Goal: Task Accomplishment & Management: Use online tool/utility

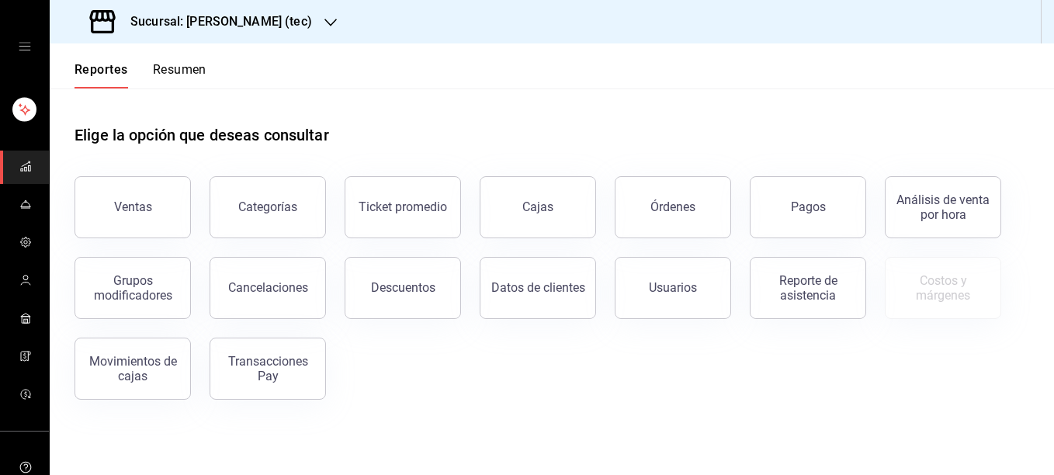
click at [324, 23] on icon "button" at bounding box center [330, 23] width 12 height 8
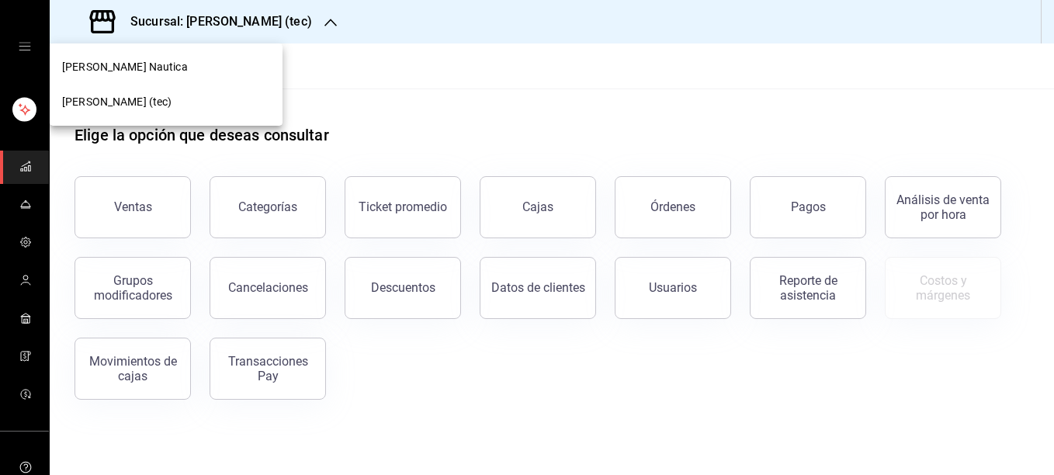
click at [180, 66] on div "[PERSON_NAME] Nautica" at bounding box center [166, 67] width 208 height 16
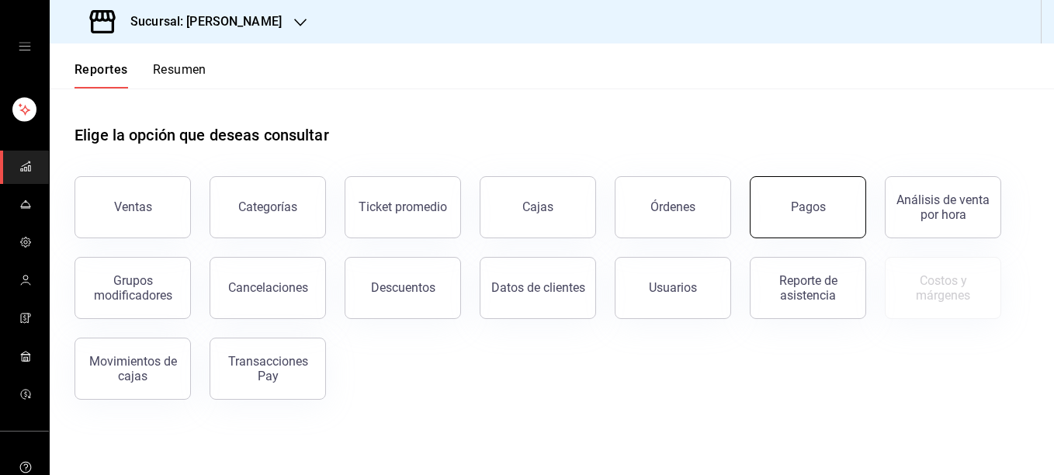
click at [802, 200] on button "Pagos" at bounding box center [808, 207] width 116 height 62
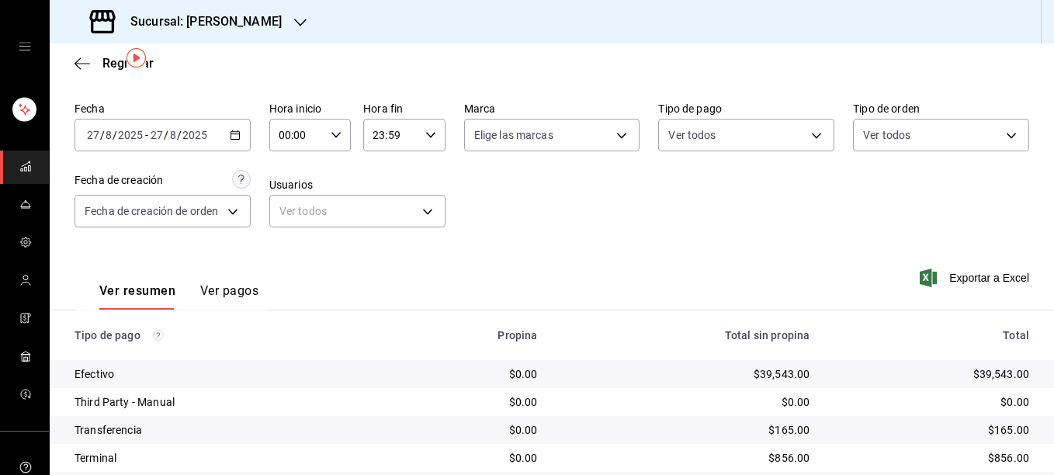
scroll to position [50, 0]
click at [748, 132] on body "Sucursal: Rosa Nautica Regresar Pagos Fecha 2025-08-27 27 / 8 / 2025 - 2025-08-…" at bounding box center [527, 237] width 1054 height 475
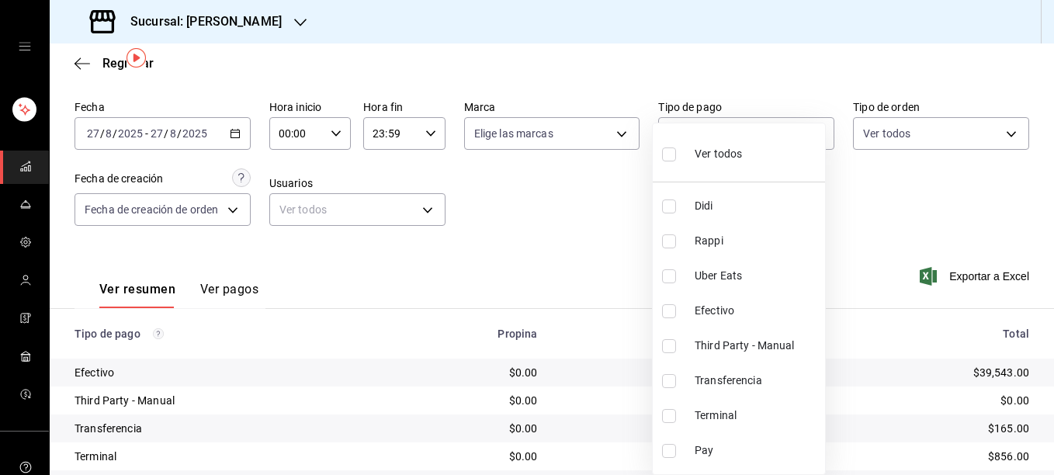
click at [667, 413] on input "checkbox" at bounding box center [669, 416] width 14 height 14
checkbox input "true"
type input "ce48f031-3122-4296-b74d-da47a0a111b2"
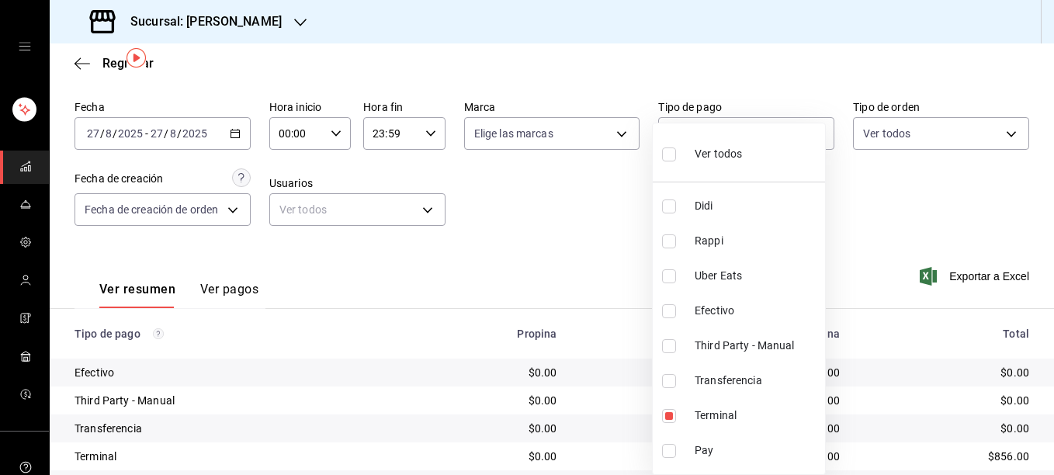
click at [969, 231] on div at bounding box center [527, 237] width 1054 height 475
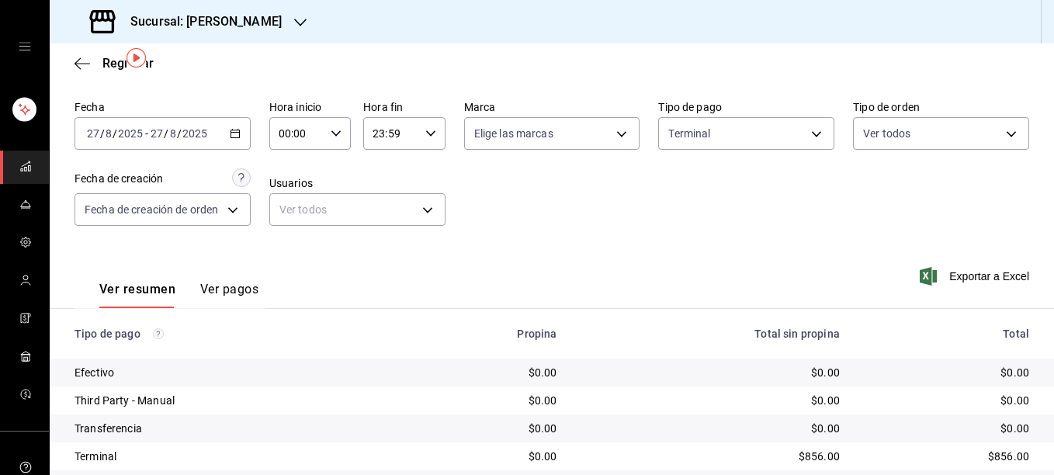
click at [237, 292] on button "Ver pagos" at bounding box center [229, 295] width 58 height 26
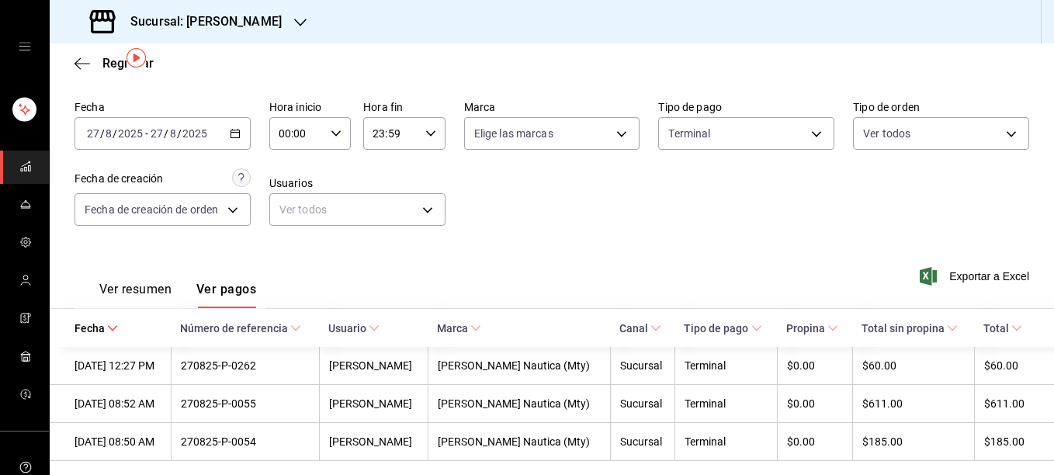
scroll to position [64, 0]
